Goal: Task Accomplishment & Management: Use online tool/utility

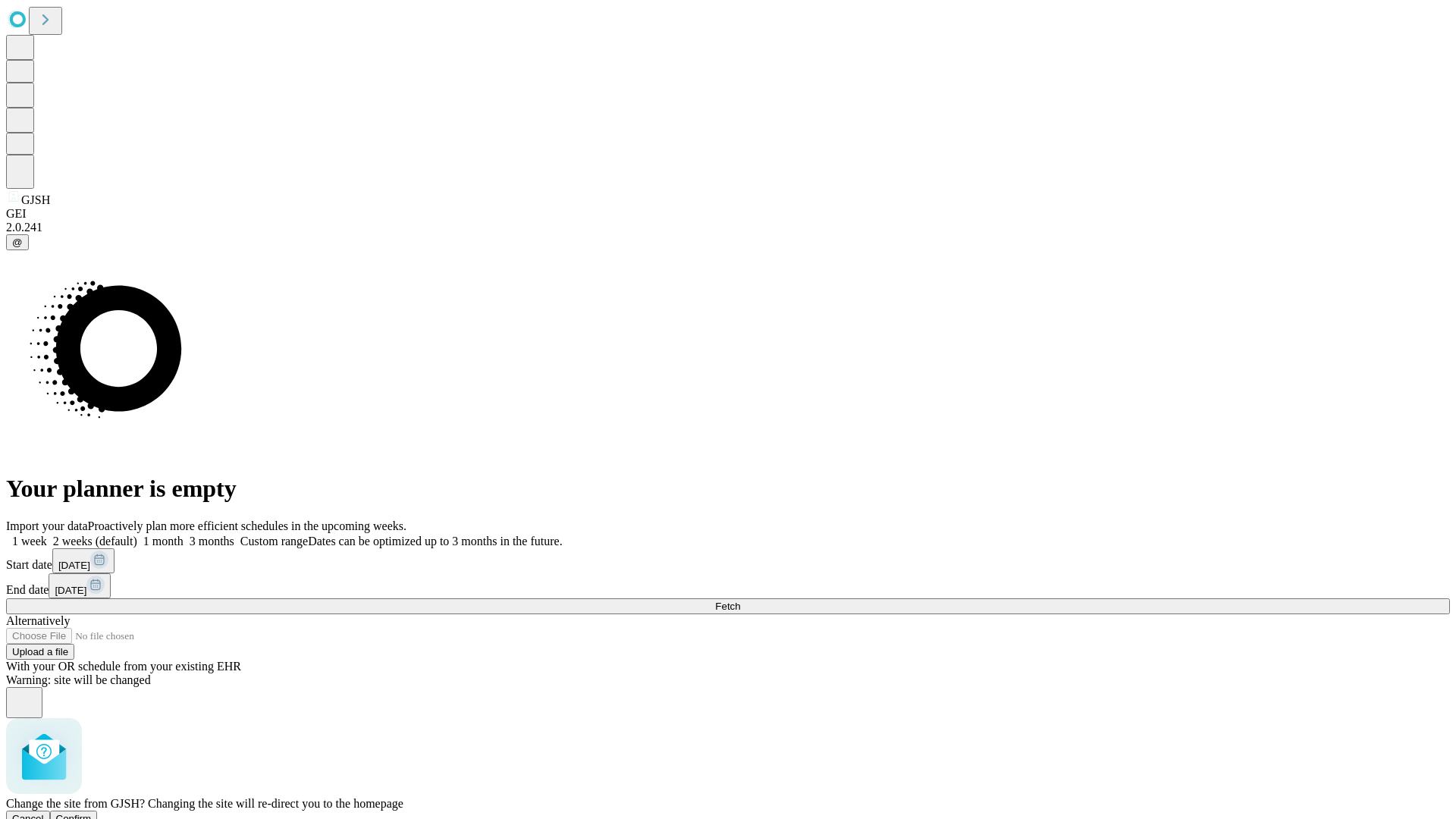
click at [92, 813] on span "Confirm" at bounding box center [74, 819] width 35 height 11
click at [184, 535] on label "1 month" at bounding box center [160, 542] width 46 height 13
click at [740, 601] on span "Fetch" at bounding box center [727, 607] width 25 height 11
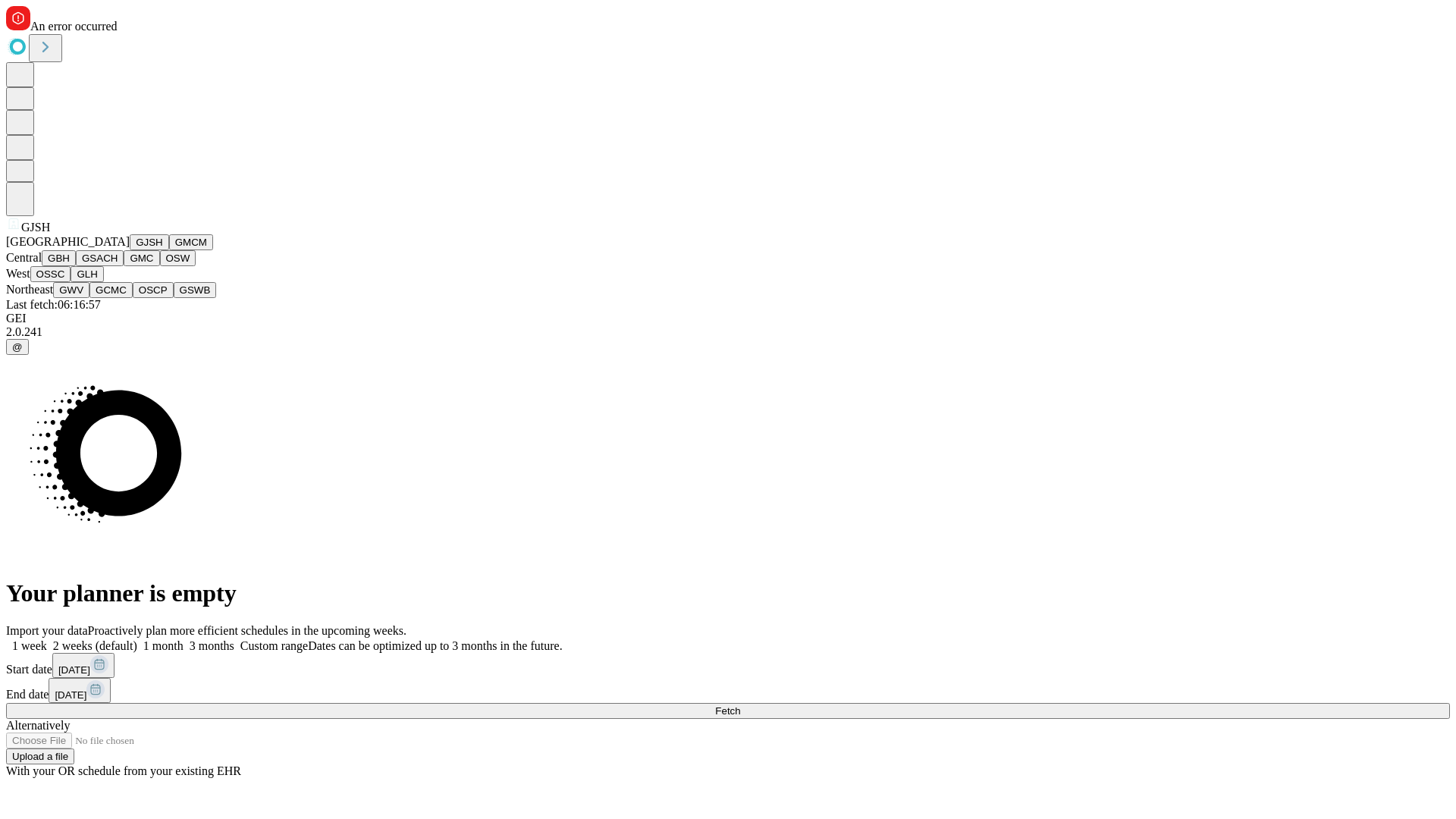
click at [169, 250] on button "GMCM" at bounding box center [190, 242] width 44 height 16
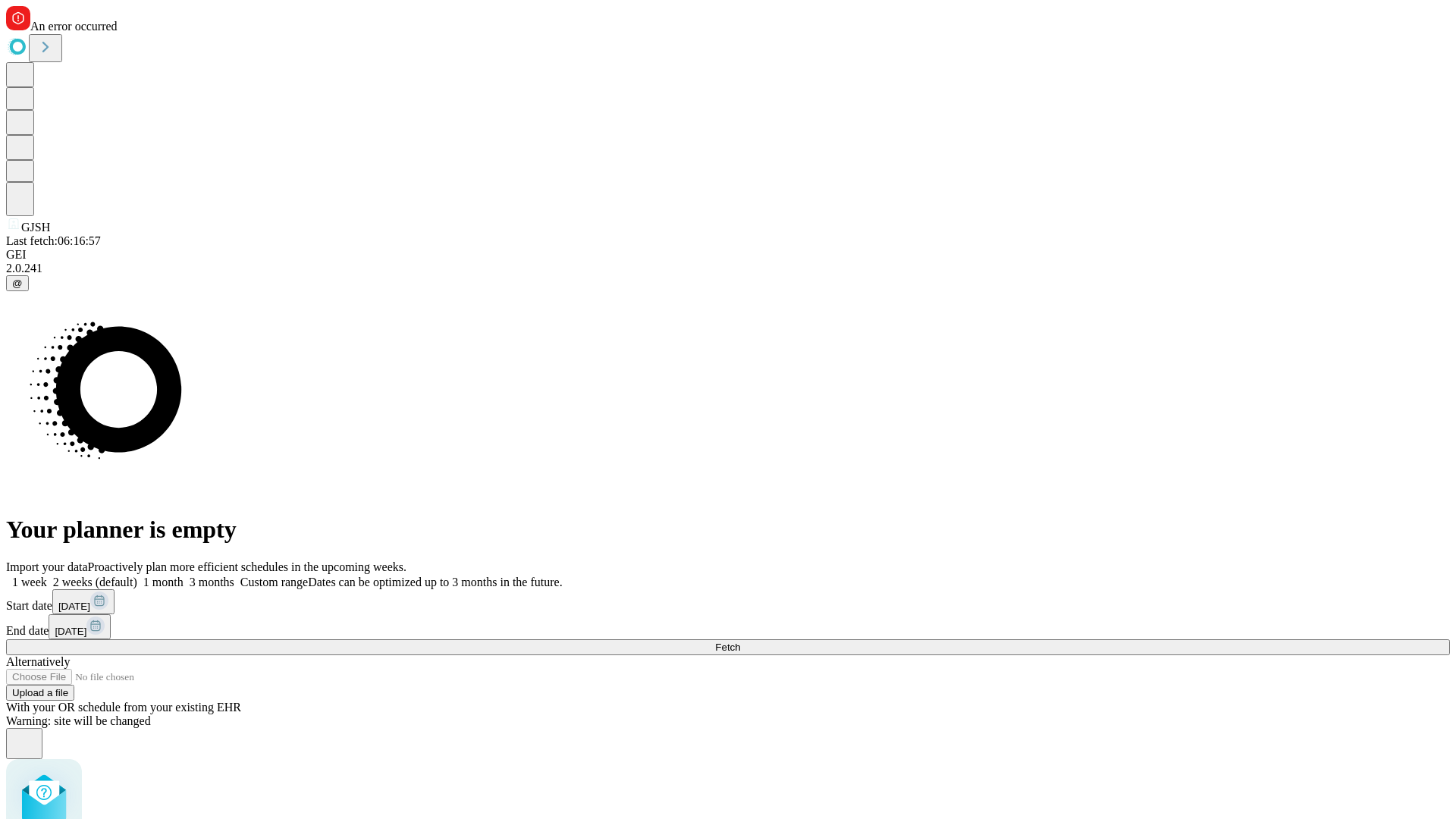
click at [184, 576] on label "1 month" at bounding box center [160, 582] width 46 height 13
click at [740, 642] on span "Fetch" at bounding box center [727, 647] width 25 height 11
click at [184, 576] on label "1 month" at bounding box center [160, 582] width 46 height 13
click at [740, 642] on span "Fetch" at bounding box center [727, 647] width 25 height 11
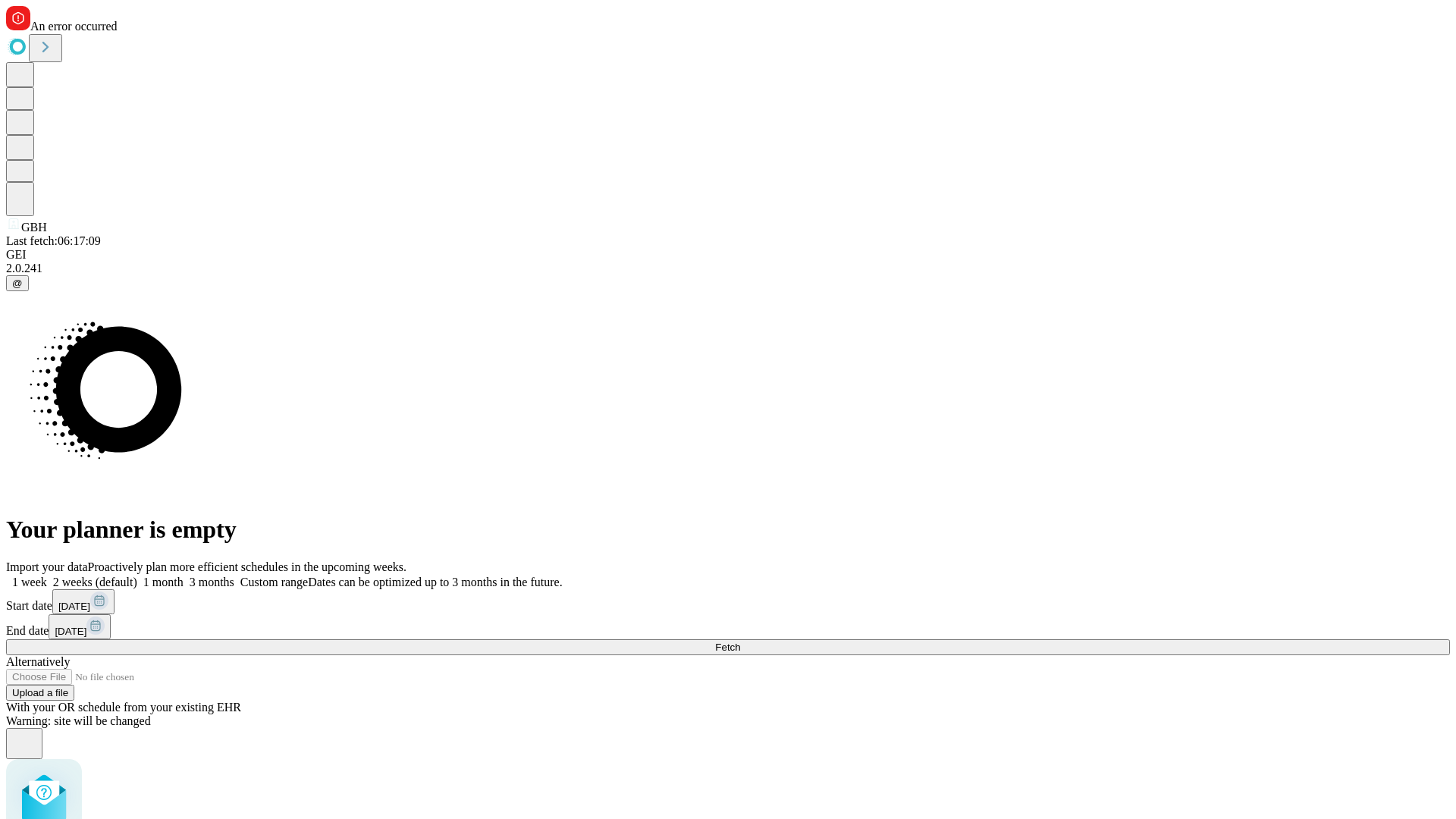
click at [184, 576] on label "1 month" at bounding box center [160, 582] width 46 height 13
click at [740, 642] on span "Fetch" at bounding box center [727, 647] width 25 height 11
click at [184, 576] on label "1 month" at bounding box center [160, 582] width 46 height 13
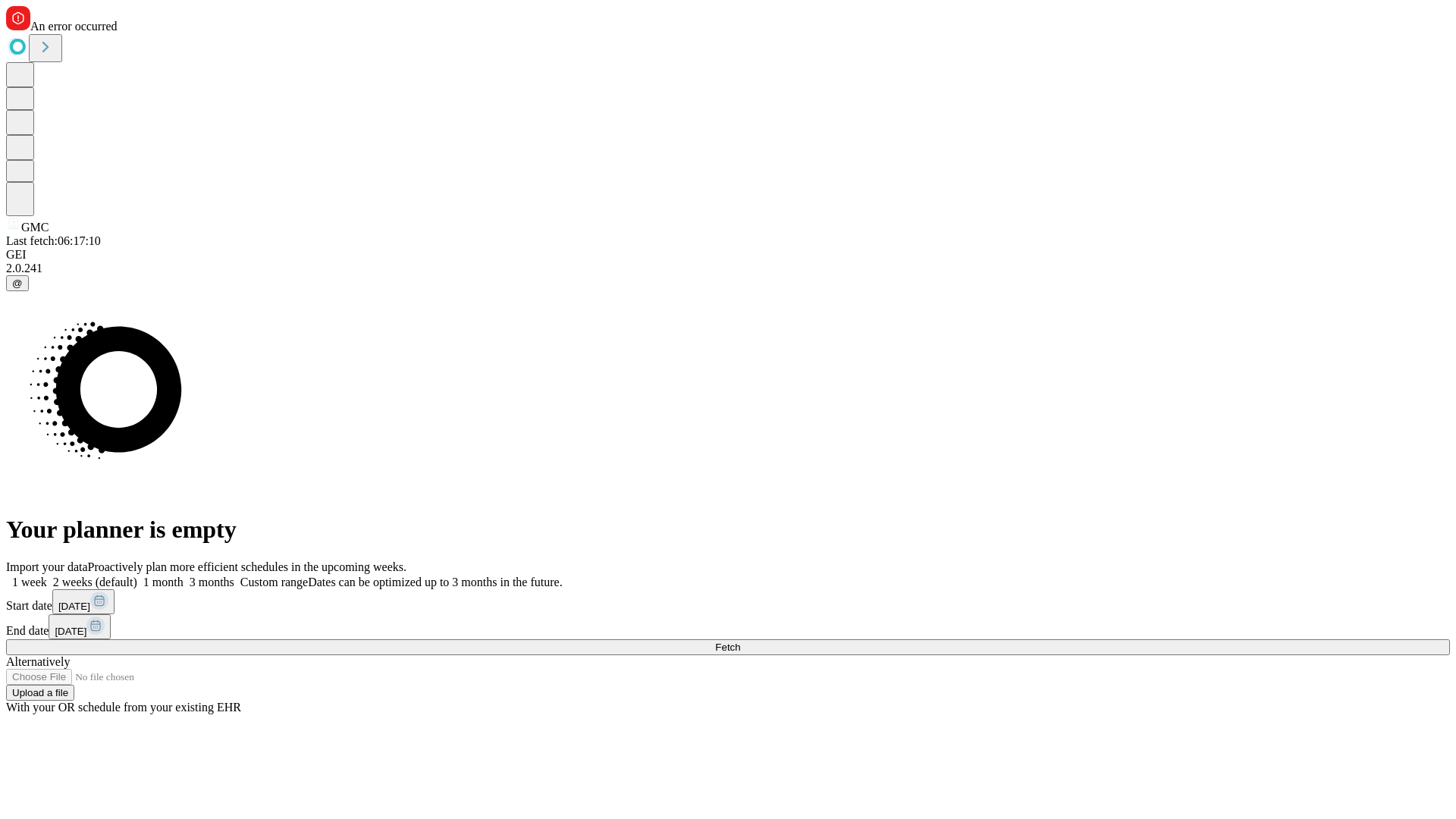
click at [740, 642] on span "Fetch" at bounding box center [727, 647] width 25 height 11
click at [184, 576] on label "1 month" at bounding box center [160, 582] width 46 height 13
click at [740, 642] on span "Fetch" at bounding box center [727, 647] width 25 height 11
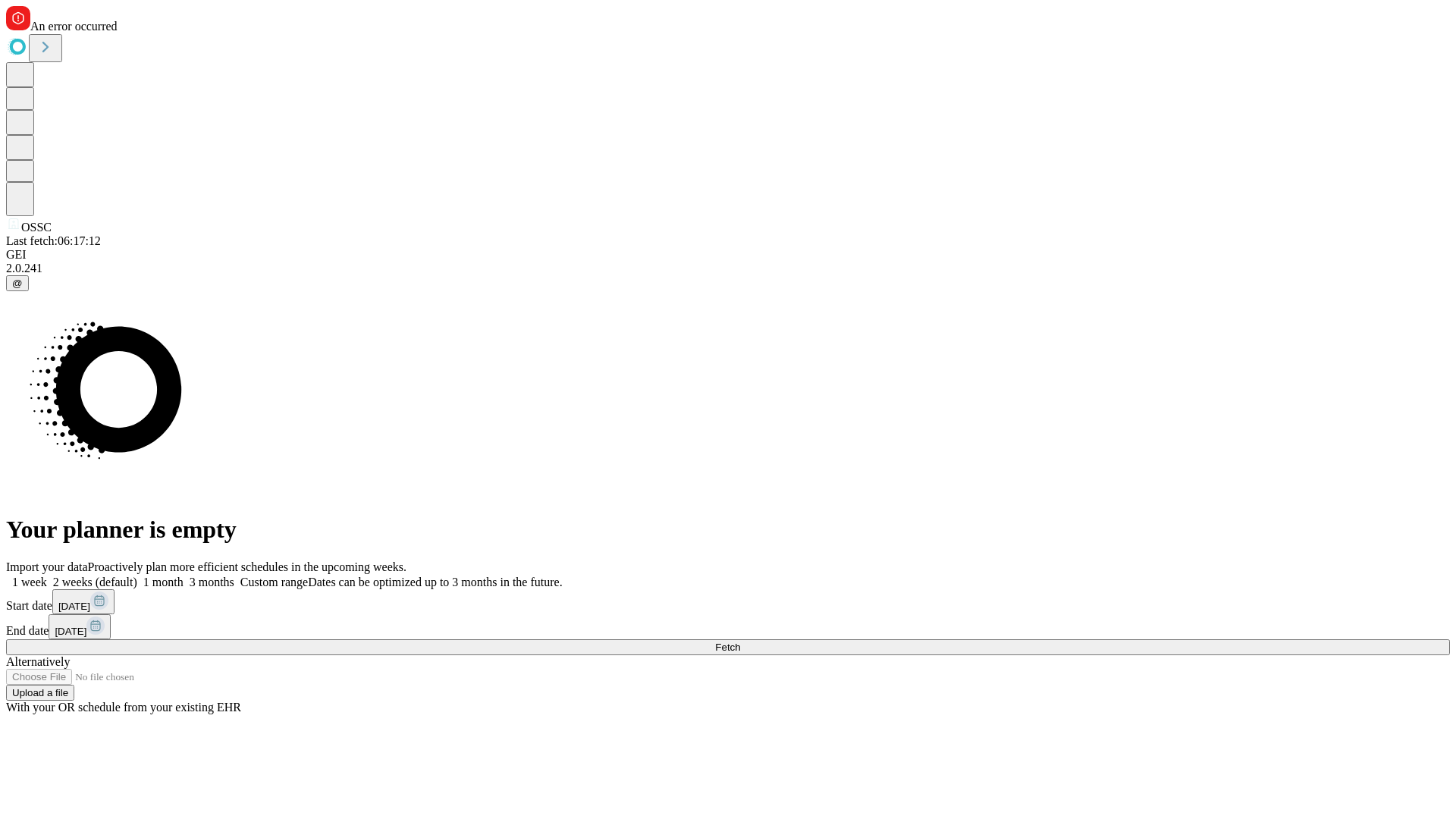
click at [184, 576] on label "1 month" at bounding box center [160, 582] width 46 height 13
click at [740, 642] on span "Fetch" at bounding box center [727, 647] width 25 height 11
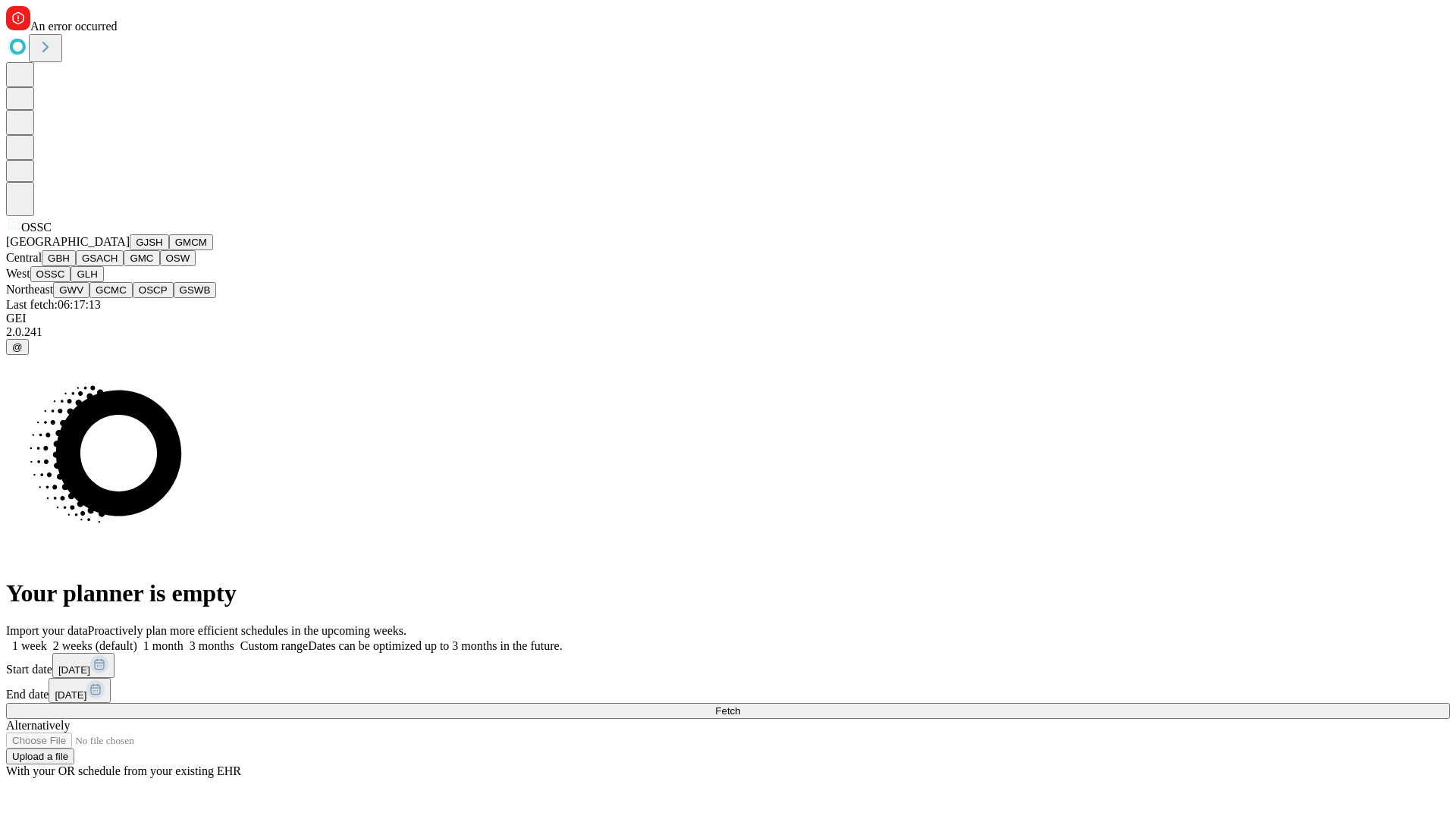
click at [103, 282] on button "GLH" at bounding box center [86, 274] width 32 height 16
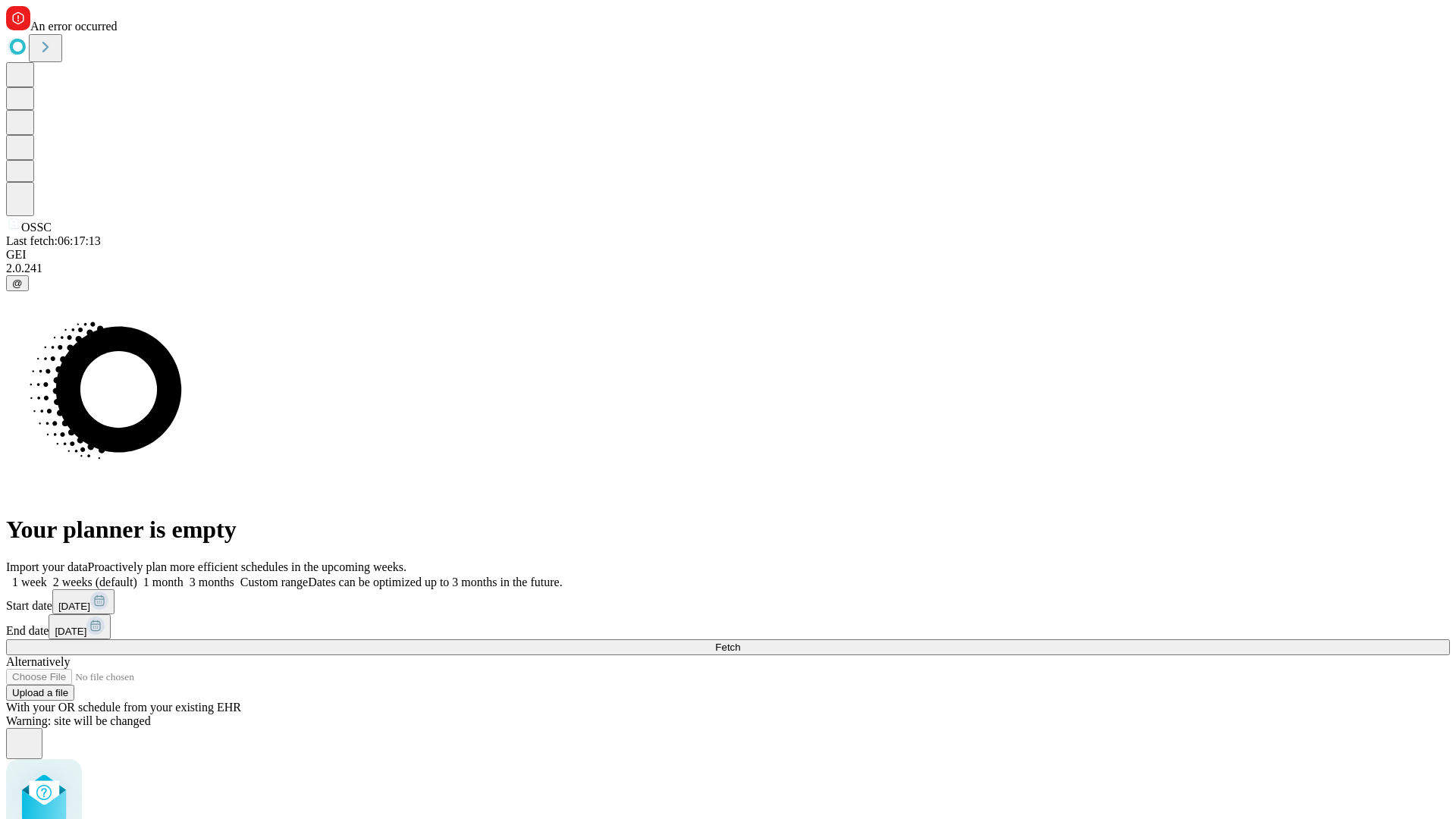
click at [184, 576] on label "1 month" at bounding box center [160, 582] width 46 height 13
click at [740, 642] on span "Fetch" at bounding box center [727, 647] width 25 height 11
click at [184, 576] on label "1 month" at bounding box center [160, 582] width 46 height 13
